Goal: Find specific page/section

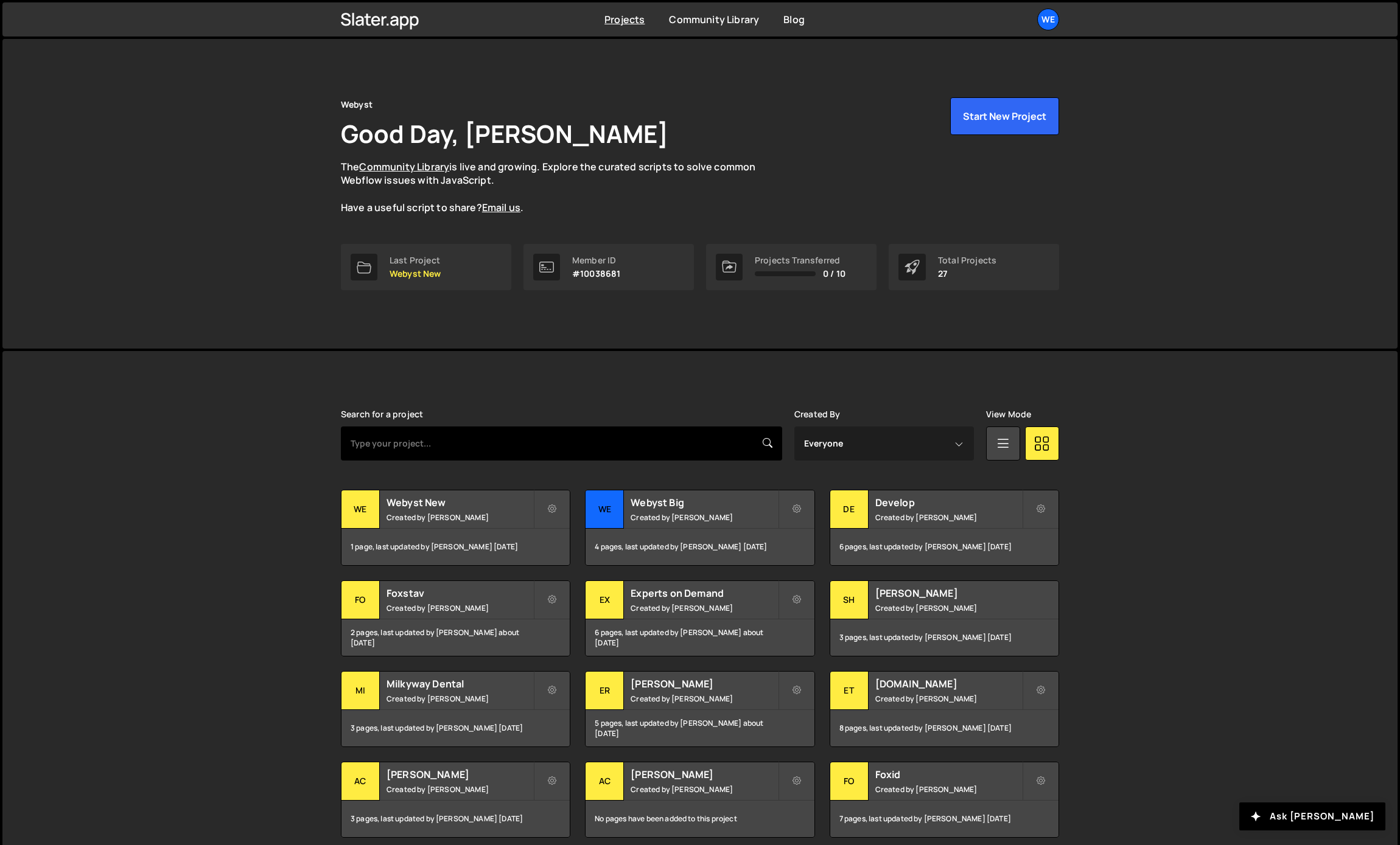
click at [639, 451] on input "text" at bounding box center [562, 443] width 442 height 34
type input "core"
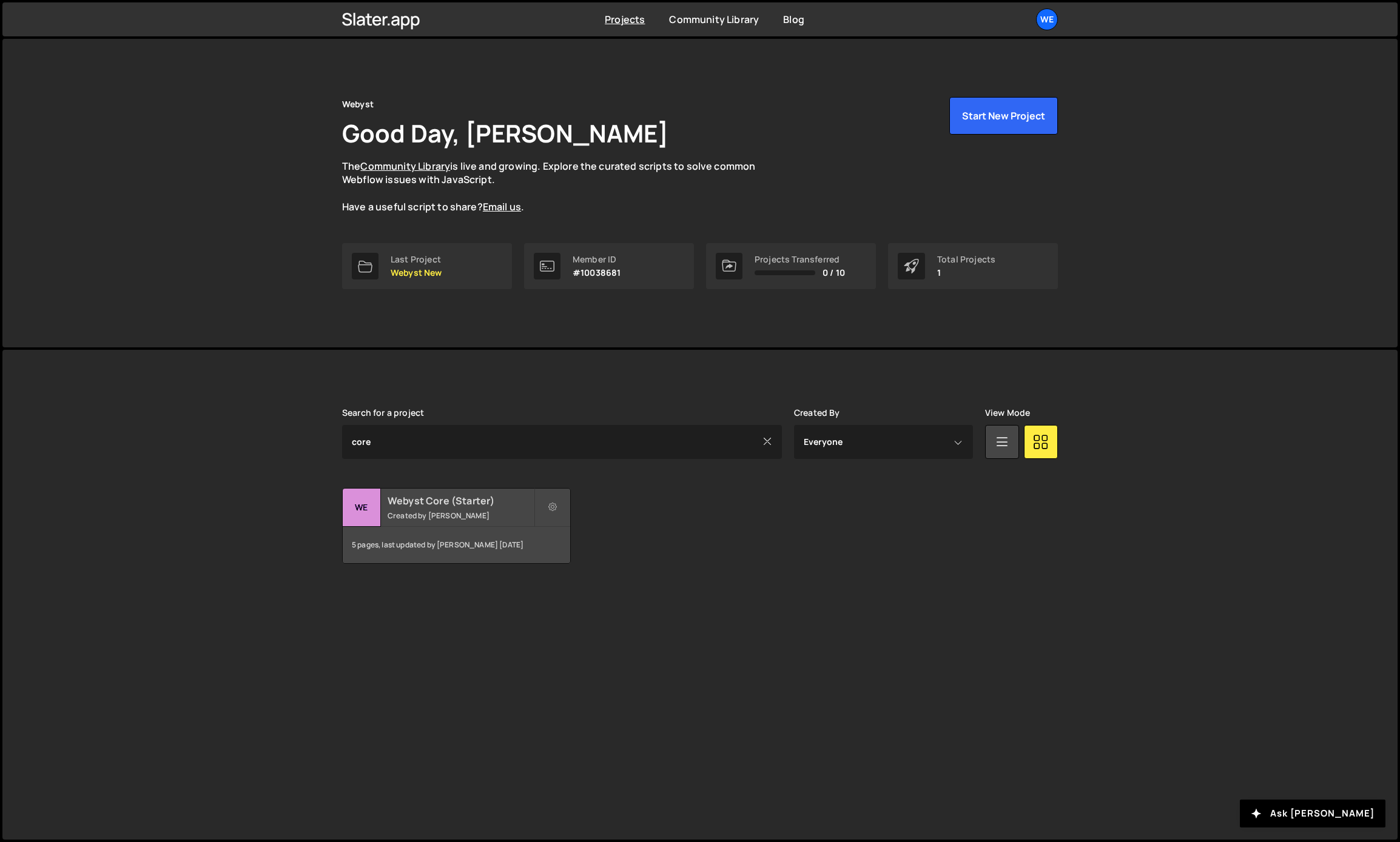
click at [449, 503] on h2 "Webyst Core (Starter)" at bounding box center [461, 500] width 146 height 13
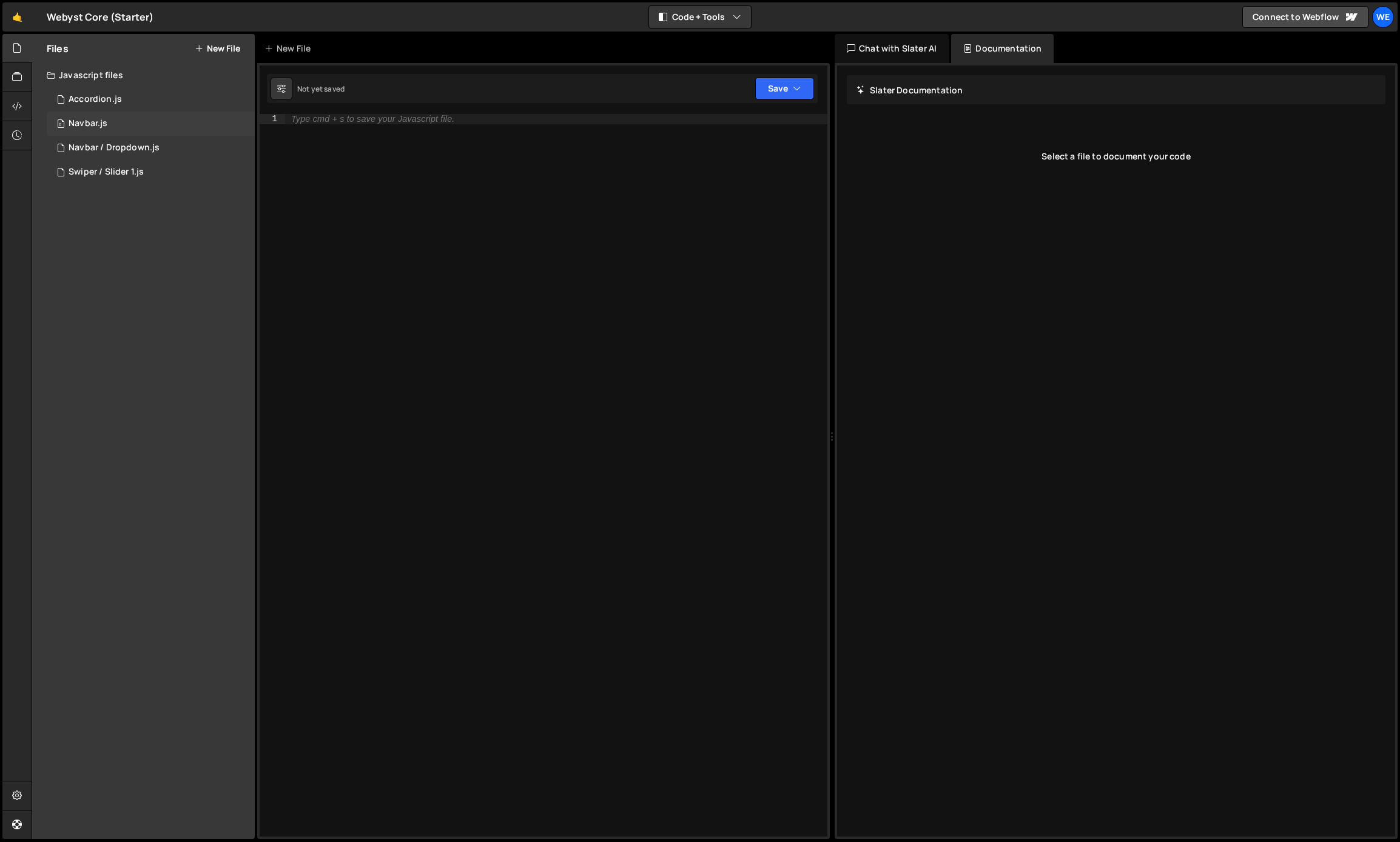
click at [93, 129] on div "0 Navbar.js 0" at bounding box center [150, 123] width 208 height 25
